Goal: Find specific page/section

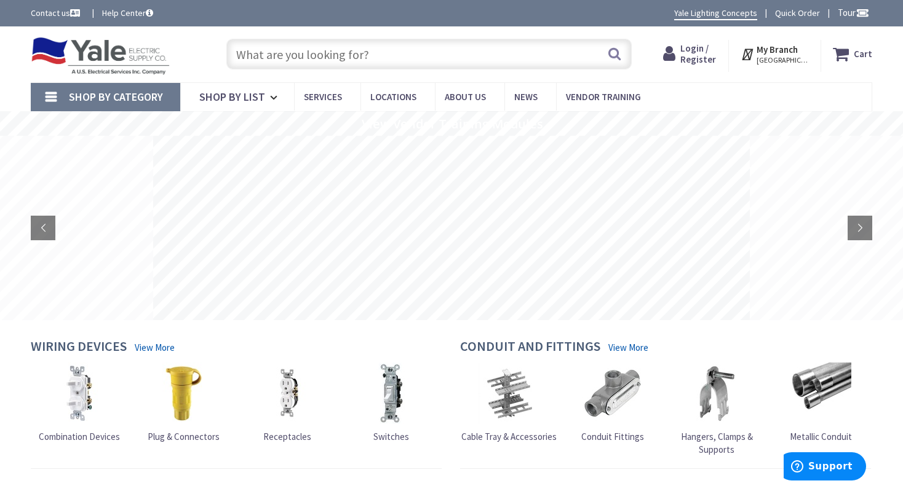
click at [348, 54] on input "text" at bounding box center [428, 54] width 405 height 31
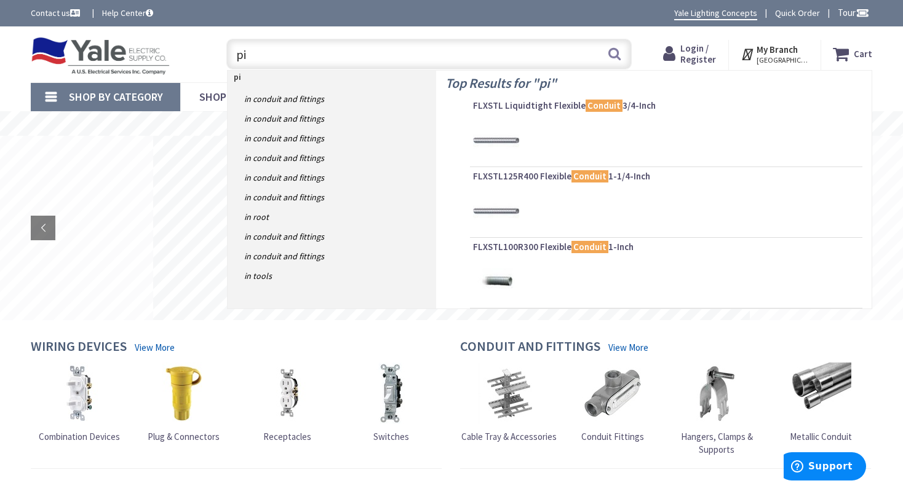
type input "p"
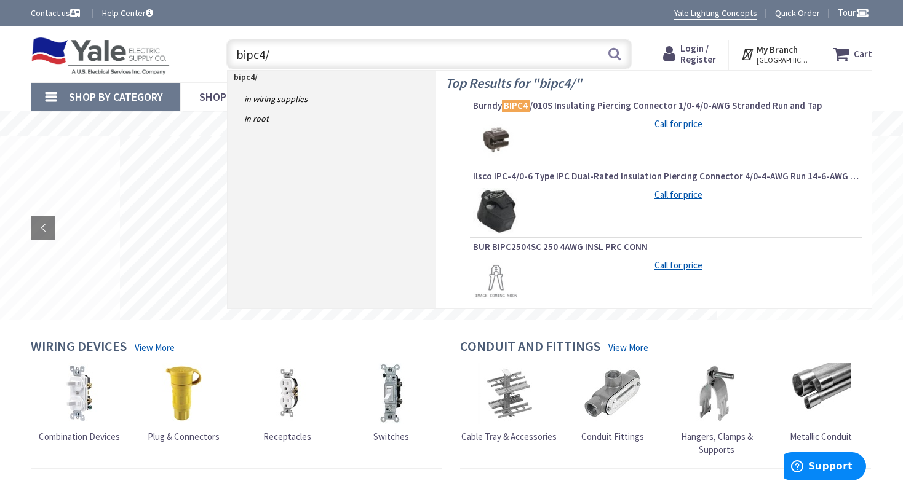
type input "bipc4/0"
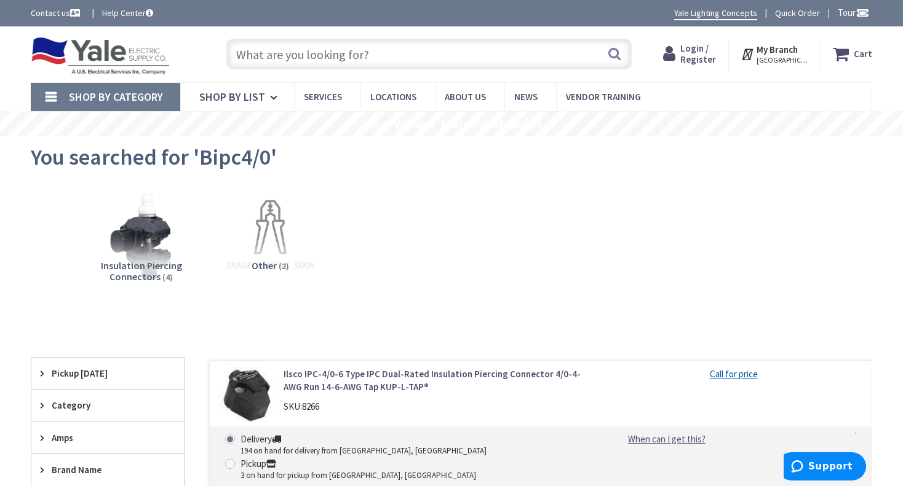
click at [368, 57] on input "text" at bounding box center [428, 54] width 405 height 31
